Goal: Task Accomplishment & Management: Use online tool/utility

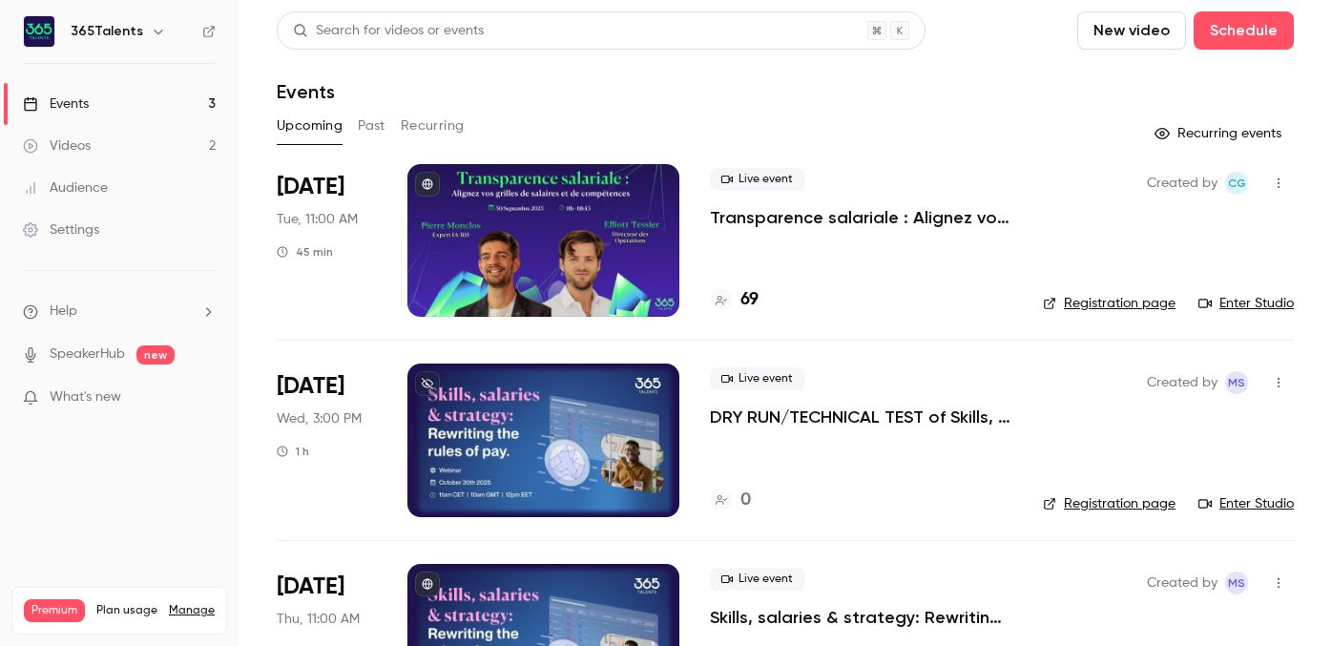
click at [632, 251] on div at bounding box center [544, 240] width 272 height 153
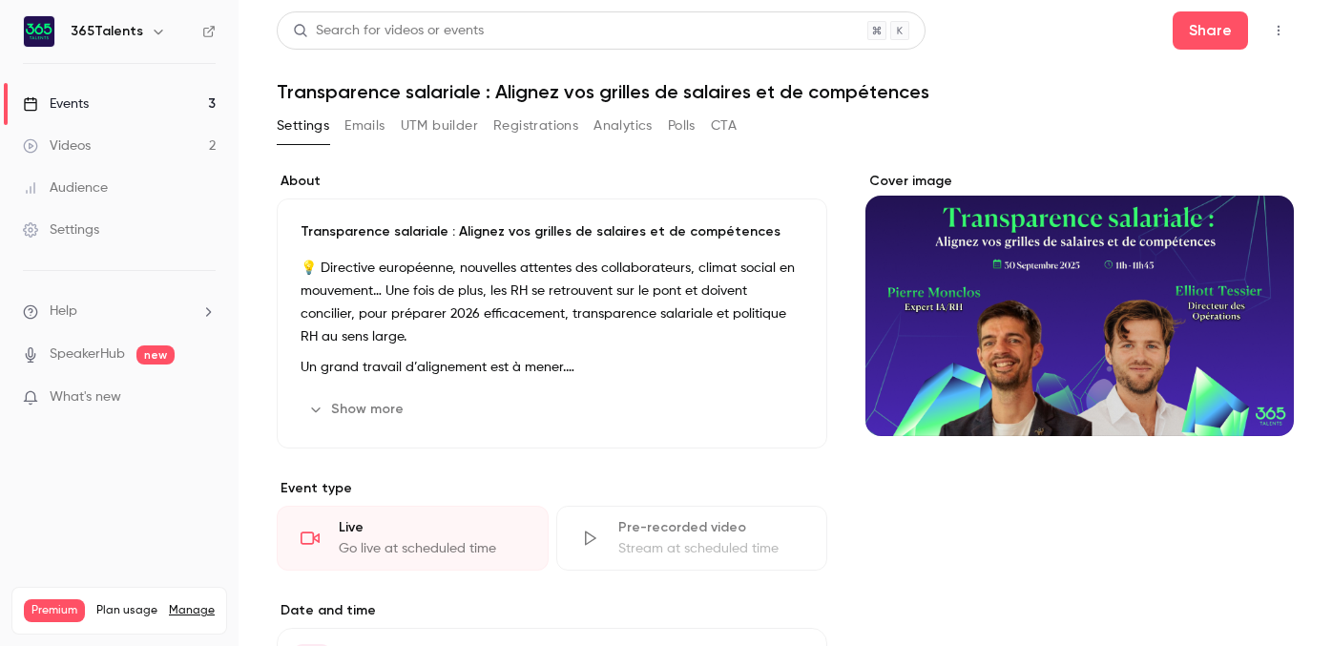
click at [154, 110] on link "Events 3" at bounding box center [119, 104] width 239 height 42
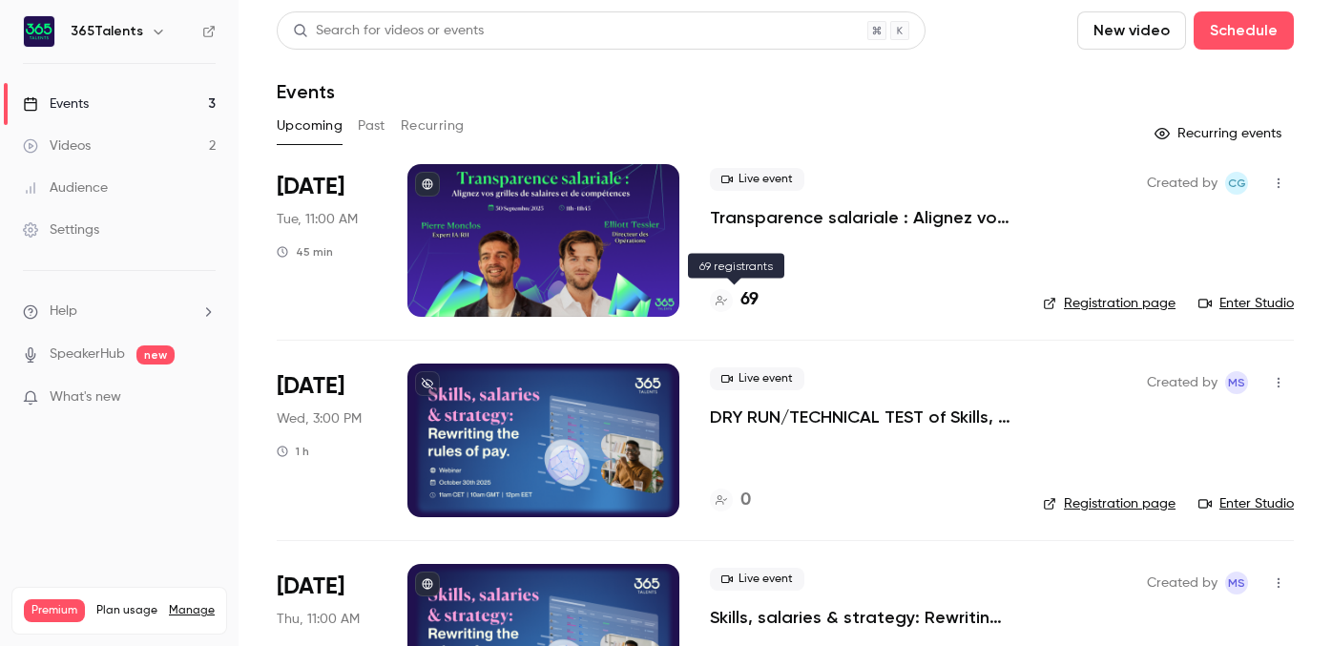
click at [755, 299] on h4 "69" at bounding box center [750, 300] width 18 height 26
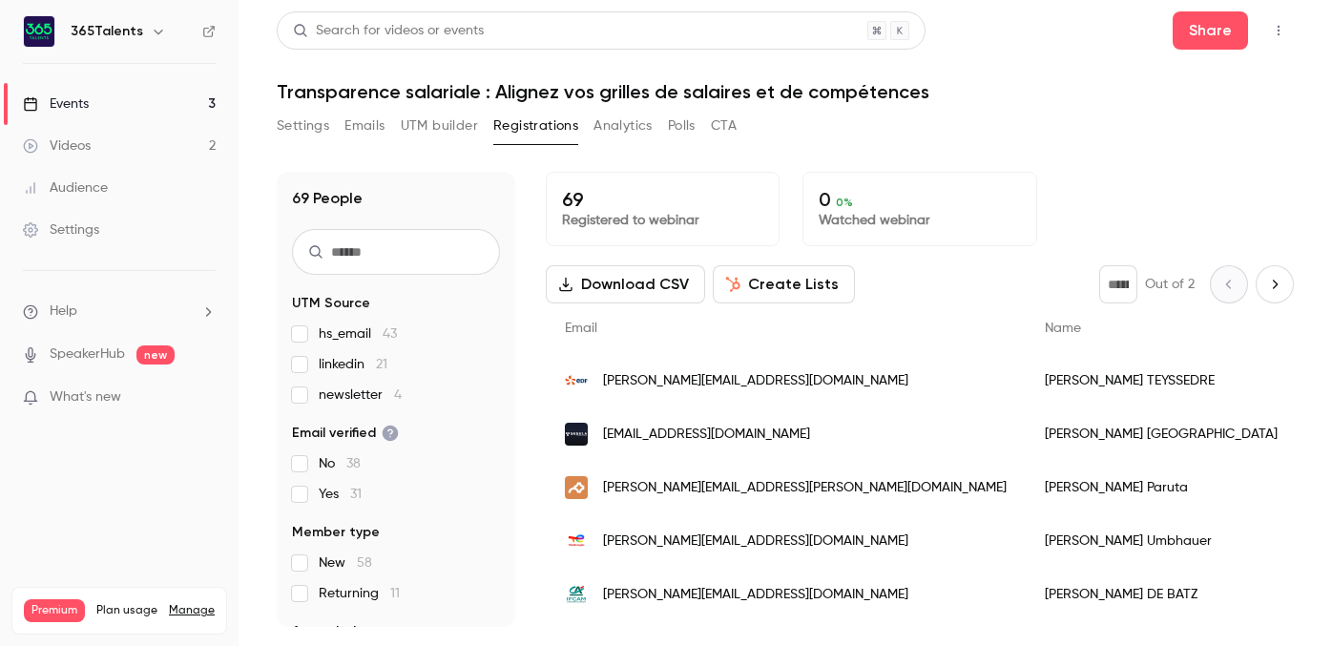
click at [456, 125] on button "UTM builder" at bounding box center [439, 126] width 77 height 31
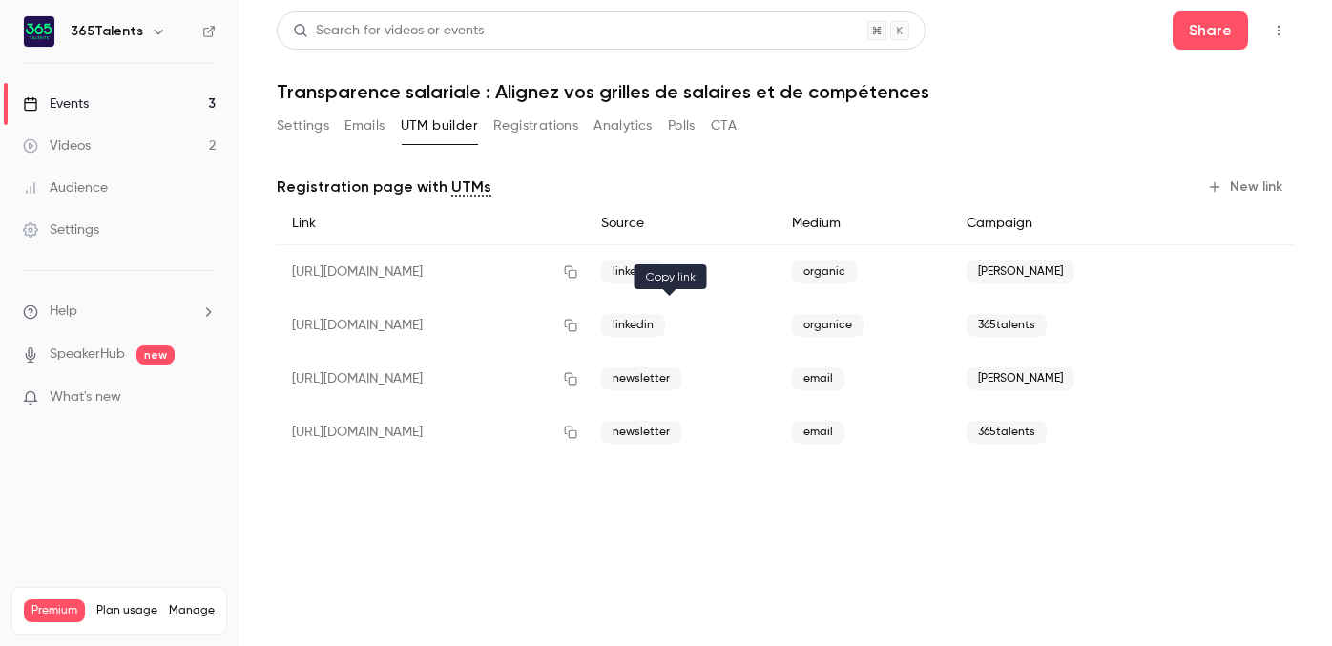
click at [586, 332] on button "button" at bounding box center [571, 325] width 31 height 31
click at [352, 123] on button "Emails" at bounding box center [365, 126] width 40 height 31
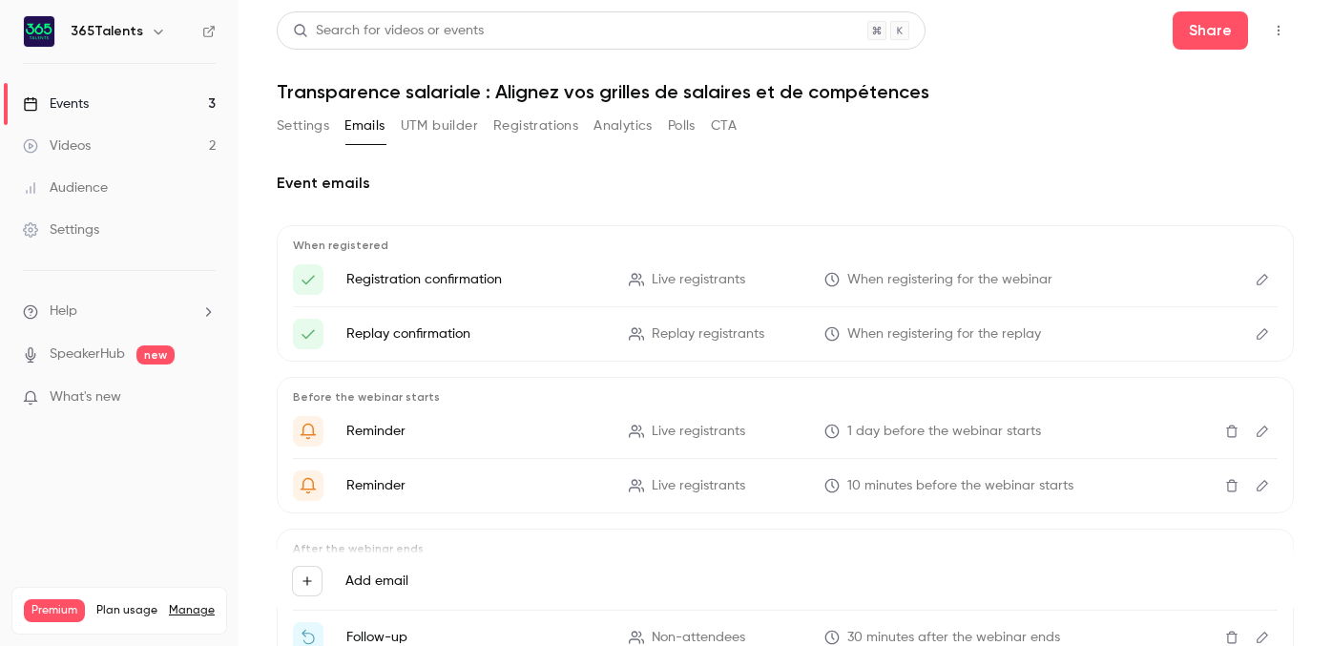
click at [312, 129] on button "Settings" at bounding box center [303, 126] width 52 height 31
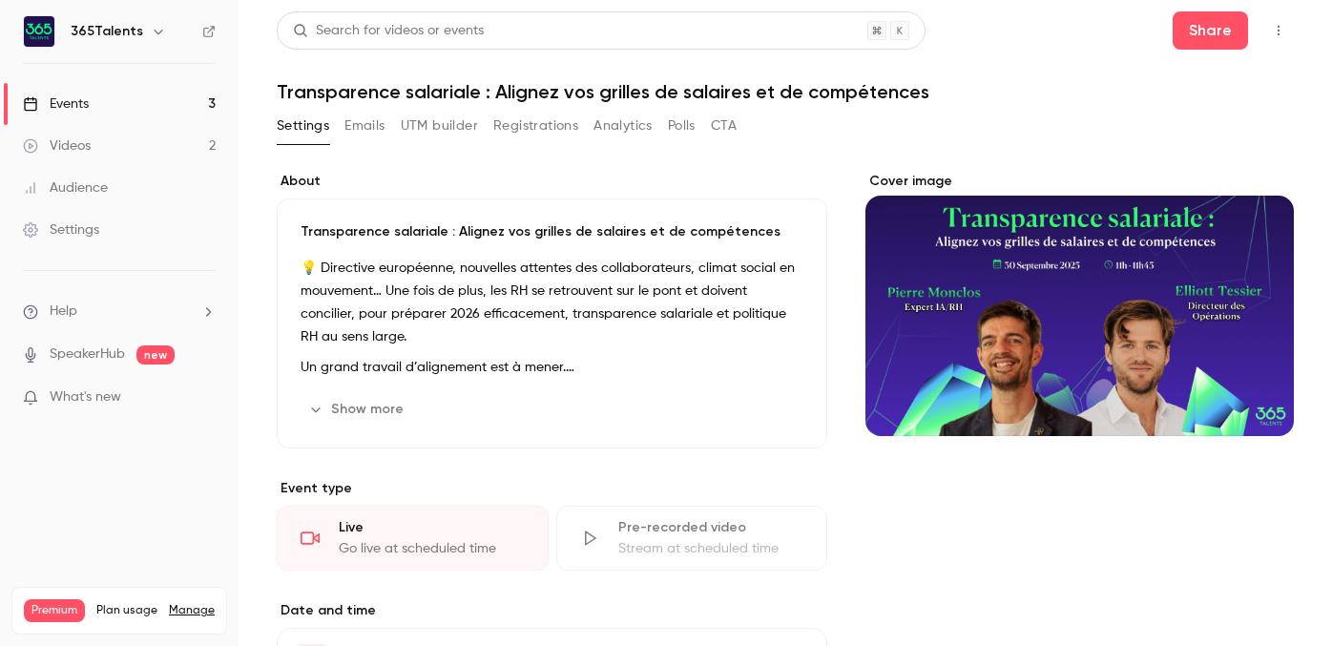
click at [484, 343] on p "💡 Directive européenne, nouvelles attentes des collaborateurs, climat social en…" at bounding box center [552, 303] width 503 height 92
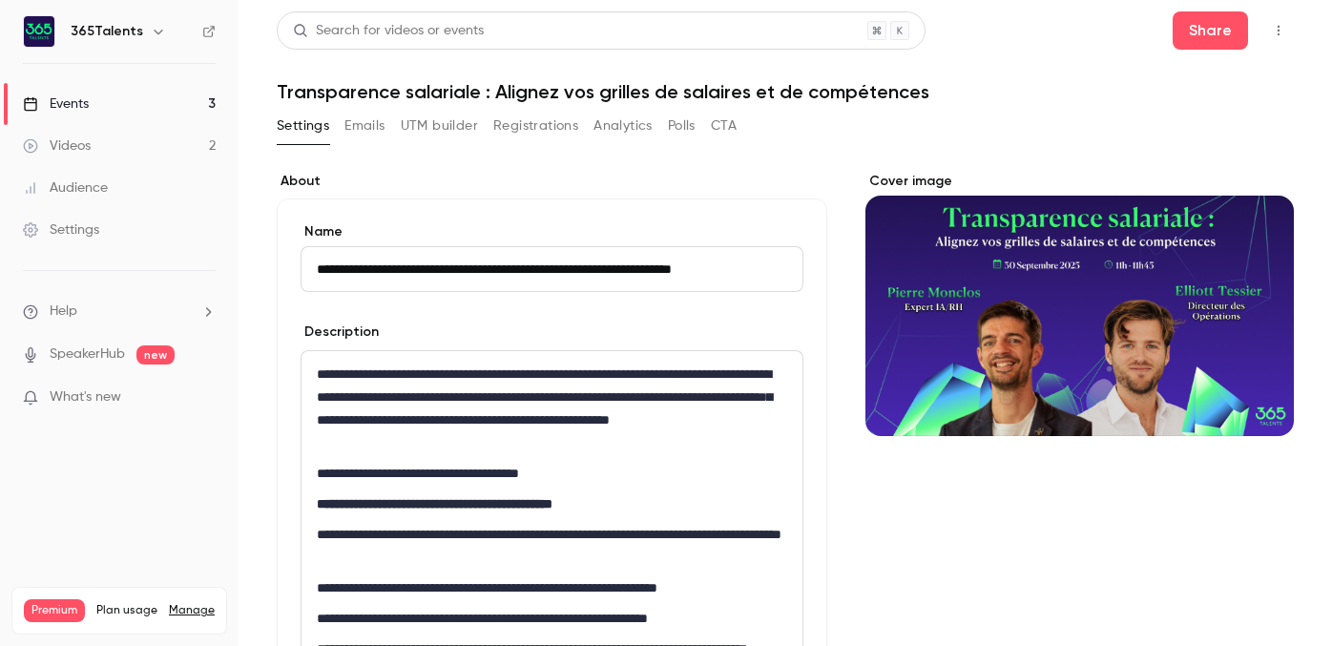
click at [469, 405] on p "**********" at bounding box center [552, 409] width 471 height 92
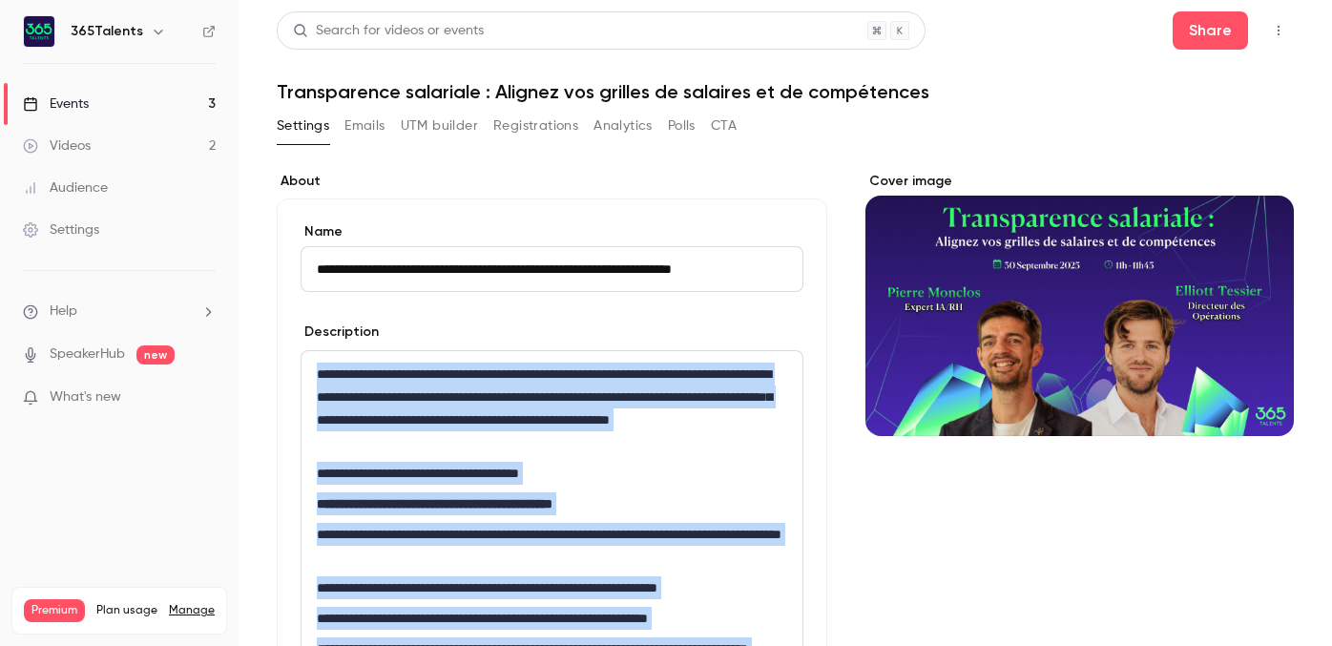
copy div "**********"
click at [311, 126] on button "Settings" at bounding box center [303, 126] width 52 height 31
click at [191, 105] on link "Events 3" at bounding box center [119, 104] width 239 height 42
